Goal: Find contact information: Obtain details needed to contact an individual or organization

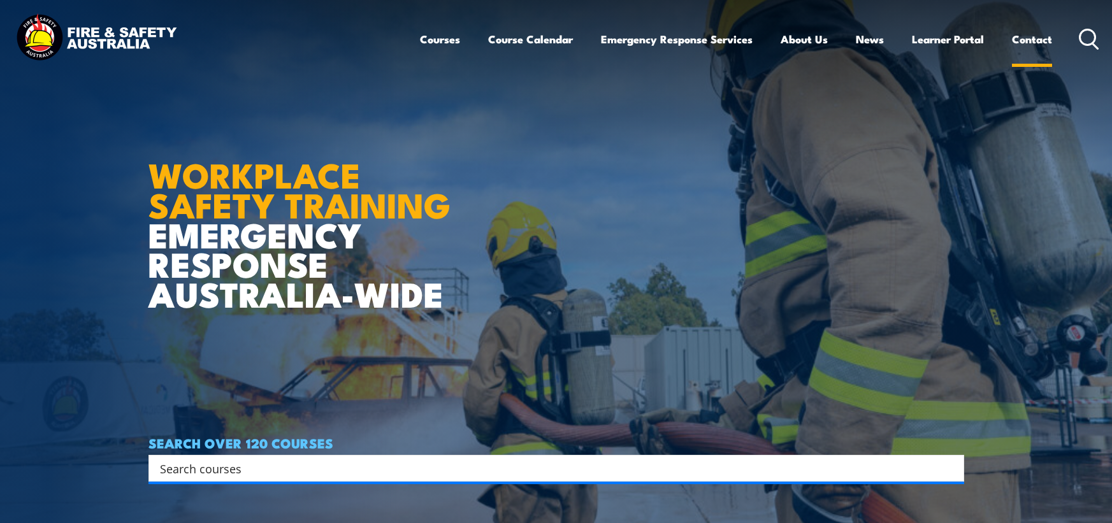
click at [1013, 38] on link "Contact" at bounding box center [1032, 39] width 40 height 34
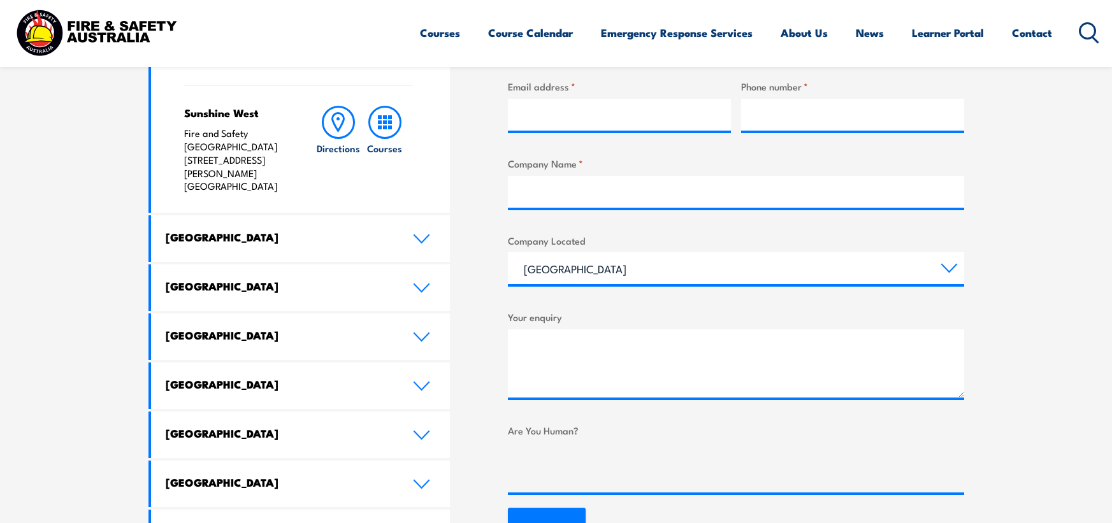
scroll to position [638, 0]
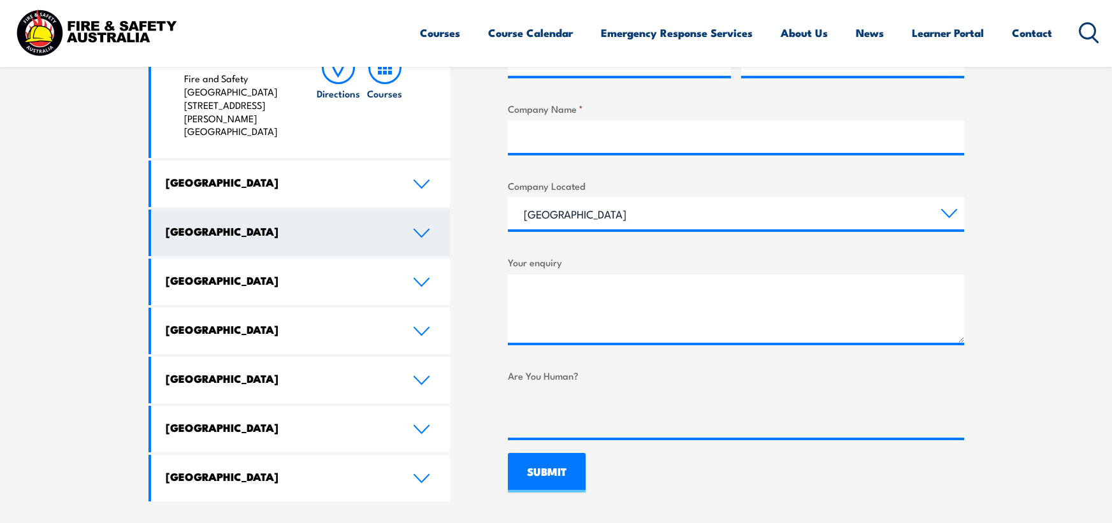
click at [166, 210] on link "[GEOGRAPHIC_DATA]" at bounding box center [301, 233] width 300 height 47
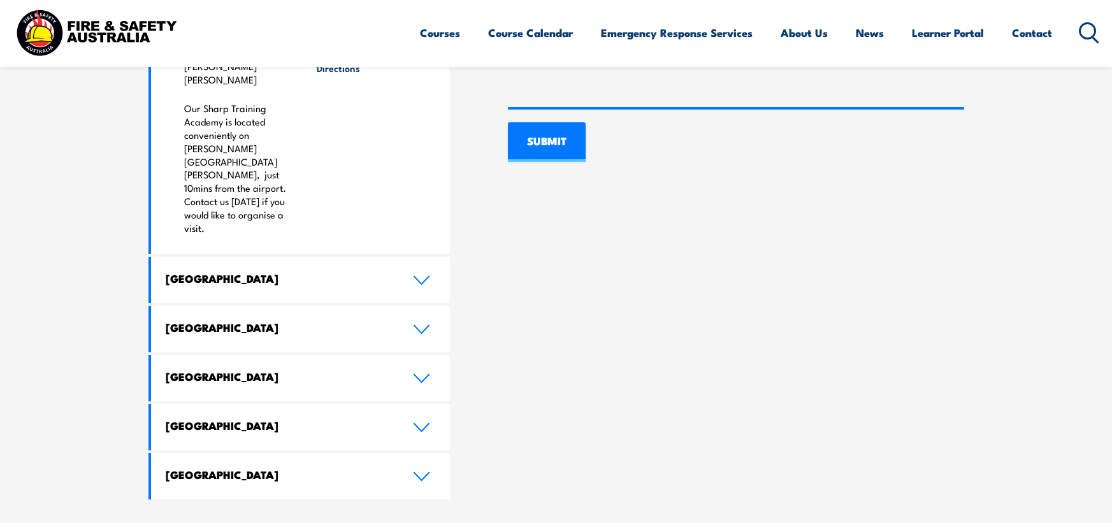
scroll to position [970, 0]
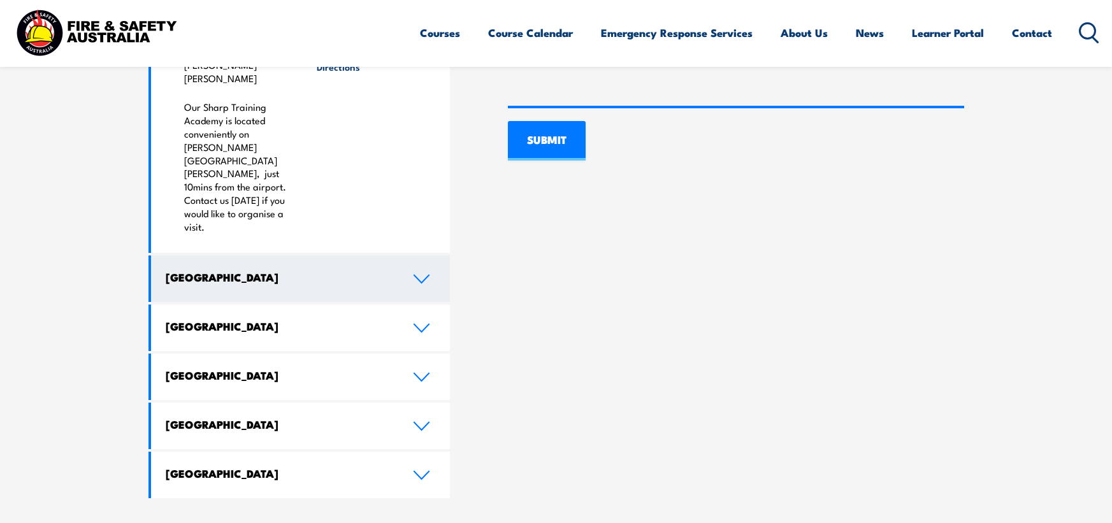
click at [200, 256] on link "[GEOGRAPHIC_DATA]" at bounding box center [301, 279] width 300 height 47
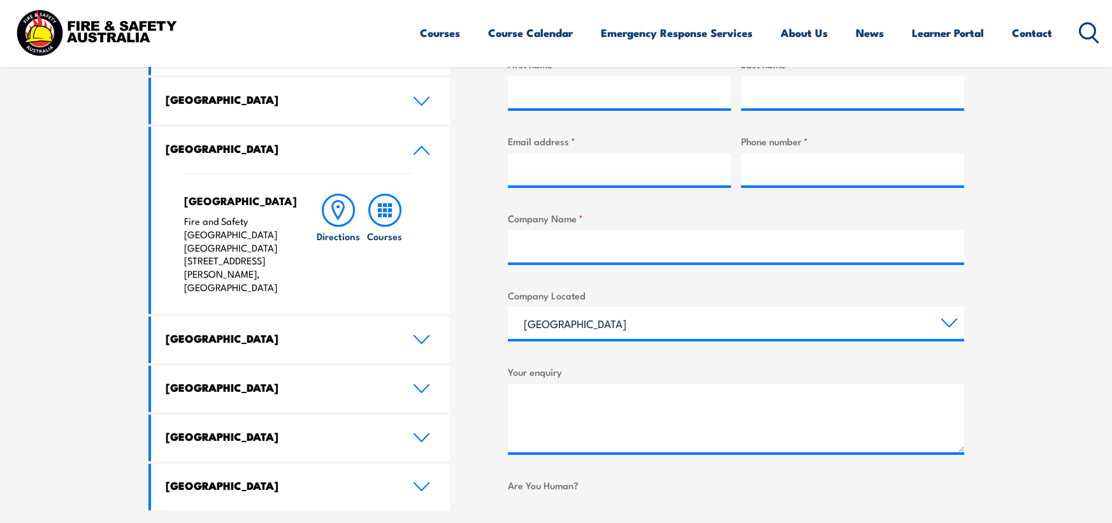
scroll to position [527, 0]
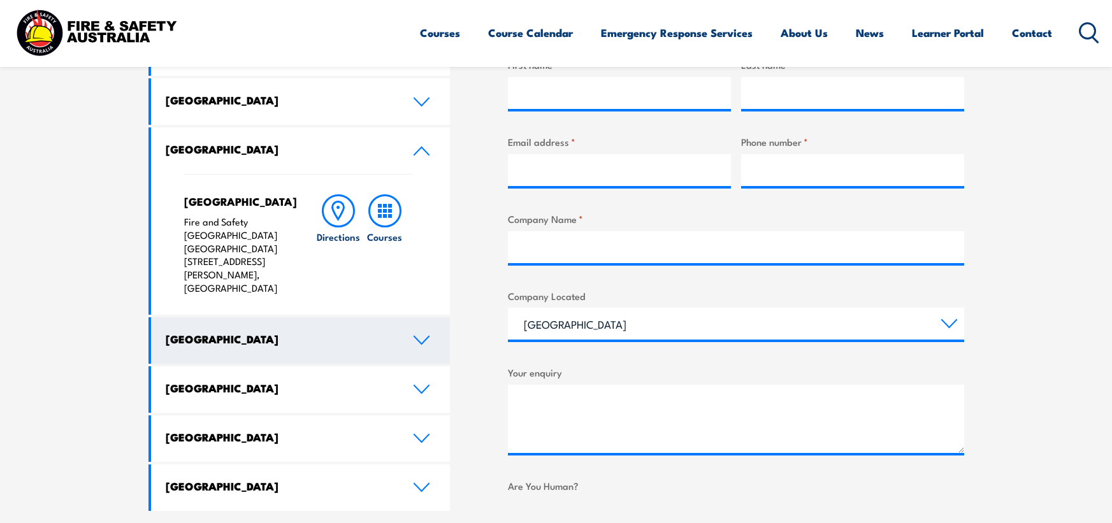
click at [412, 322] on link "[GEOGRAPHIC_DATA]" at bounding box center [301, 340] width 300 height 47
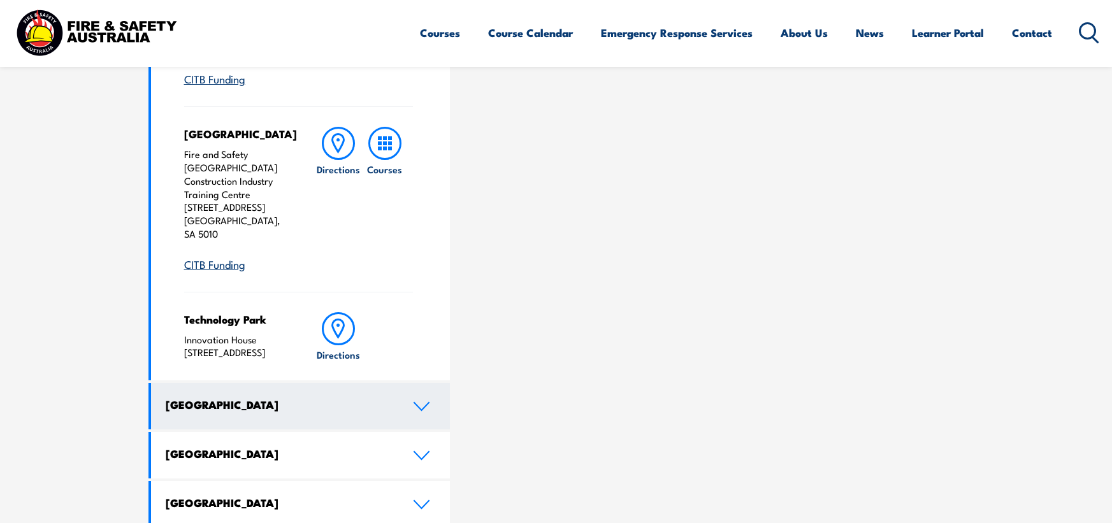
scroll to position [1070, 0]
click at [388, 383] on link "[GEOGRAPHIC_DATA]" at bounding box center [301, 406] width 300 height 47
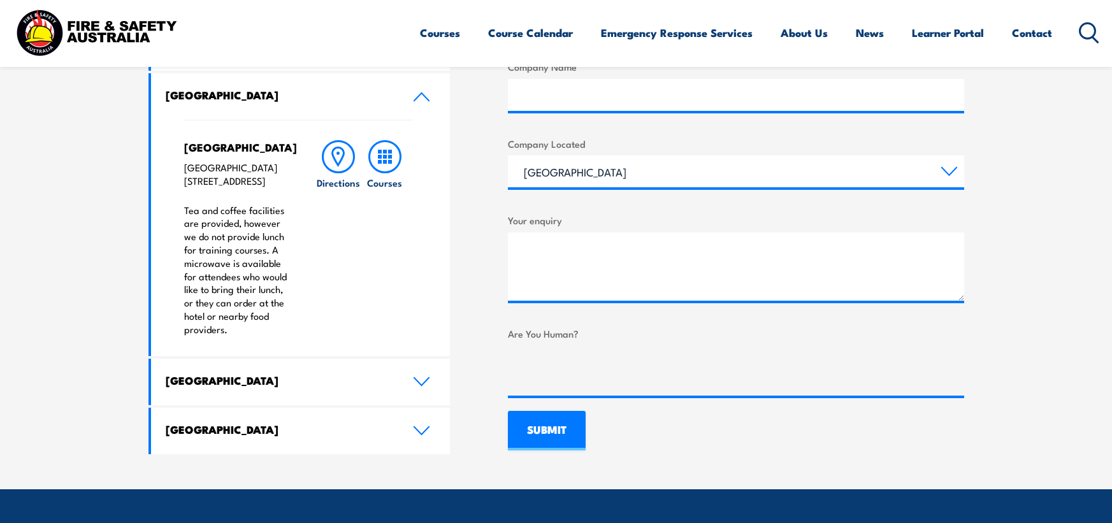
scroll to position [680, 0]
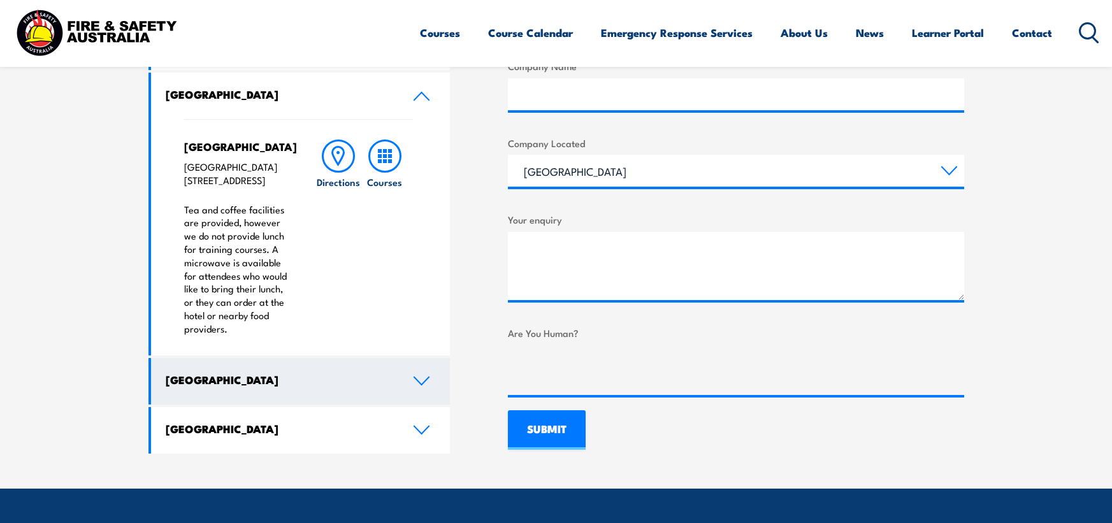
click at [427, 402] on link "[GEOGRAPHIC_DATA]" at bounding box center [301, 381] width 300 height 47
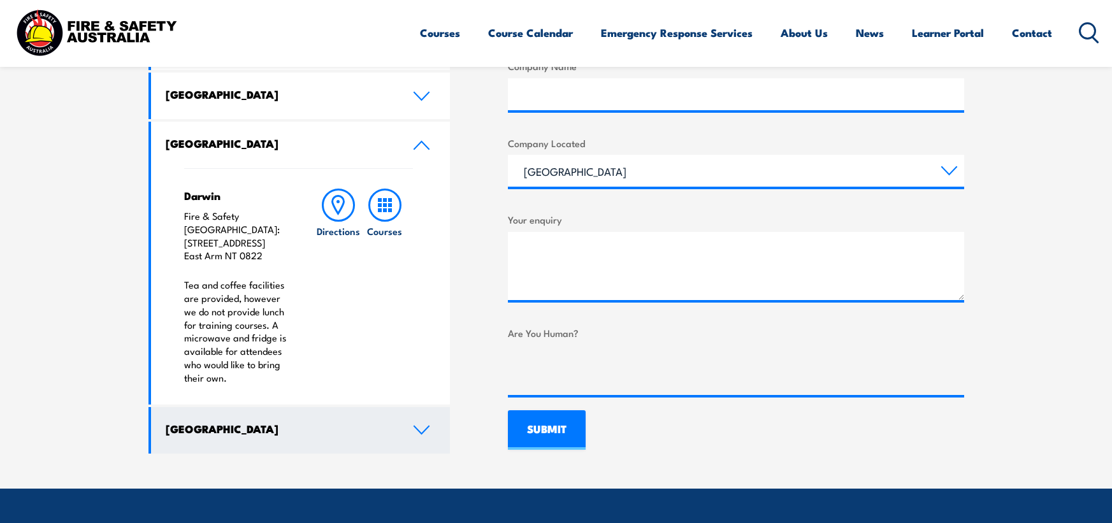
click at [420, 410] on link "[GEOGRAPHIC_DATA]" at bounding box center [301, 430] width 300 height 47
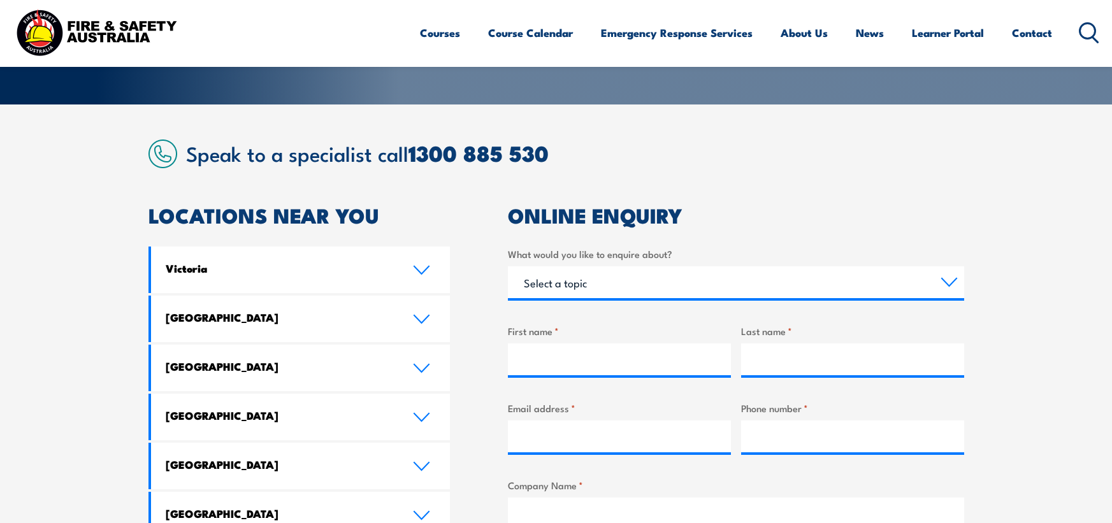
scroll to position [260, 0]
